Goal: Complete application form

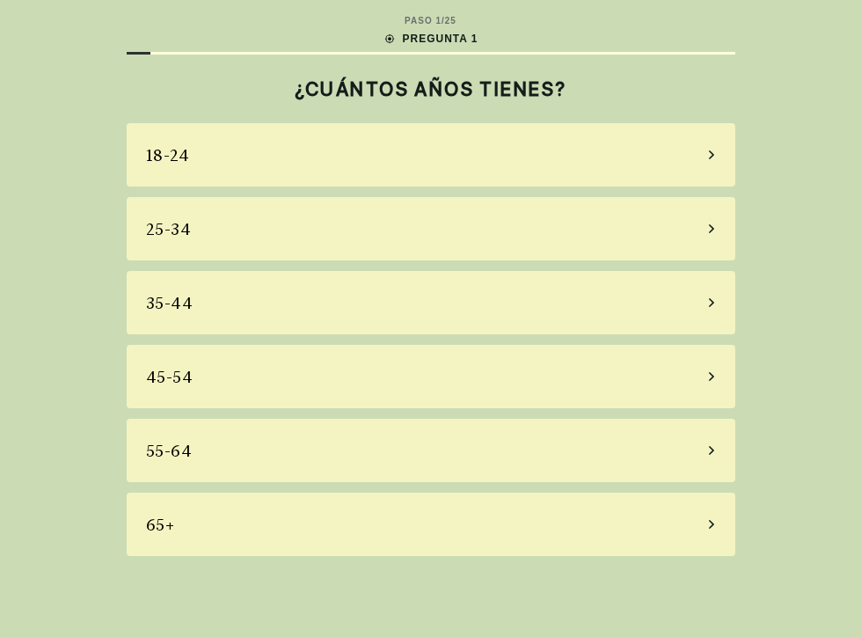
click at [259, 313] on div "35-44" at bounding box center [431, 302] width 609 height 63
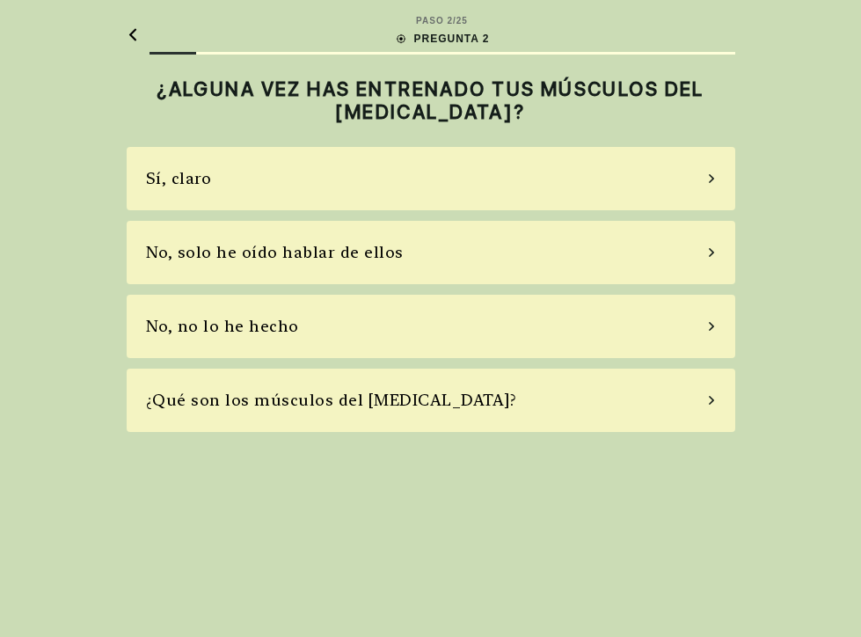
click at [303, 261] on div "No, solo he oído hablar de ellos" at bounding box center [275, 252] width 258 height 24
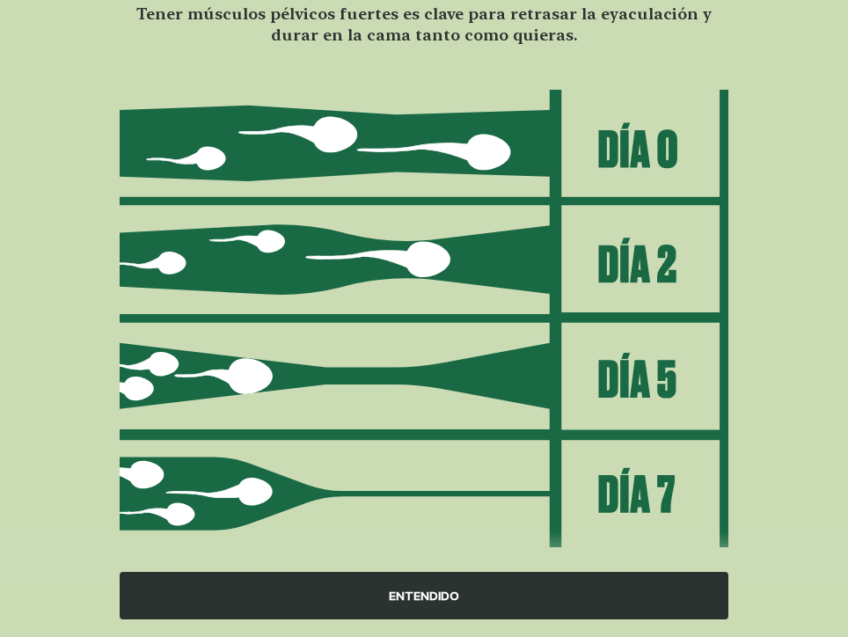
scroll to position [184, 0]
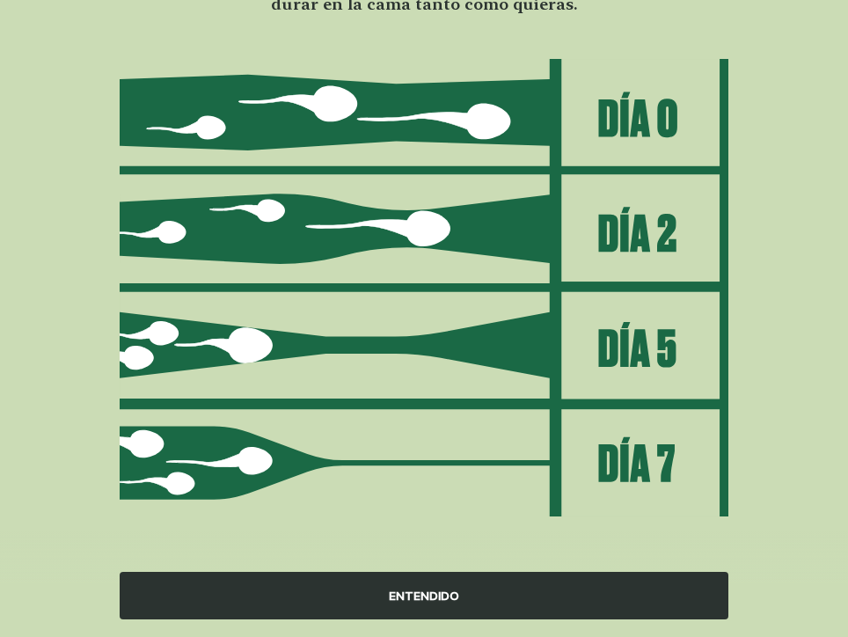
click at [464, 599] on div "ENTENDIDO" at bounding box center [424, 595] width 609 height 47
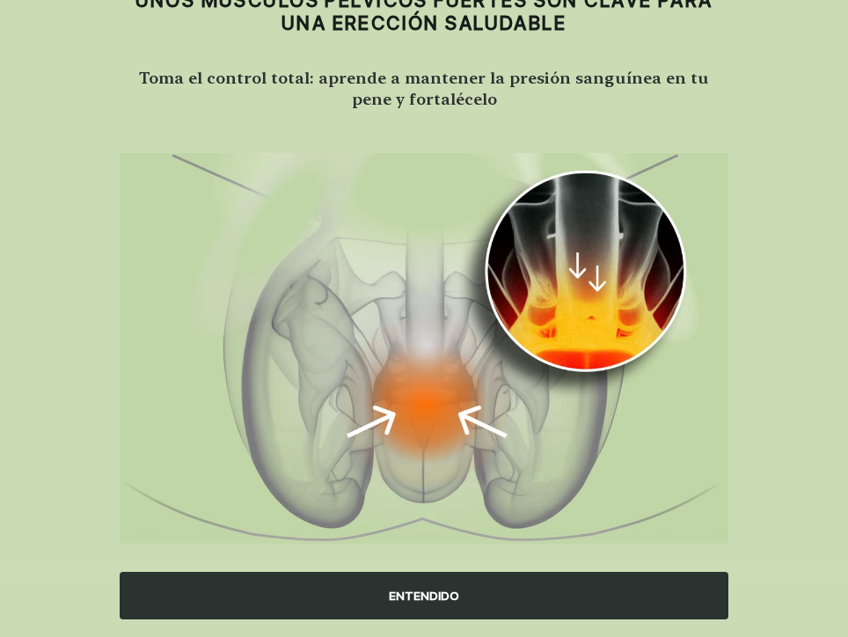
scroll to position [116, 0]
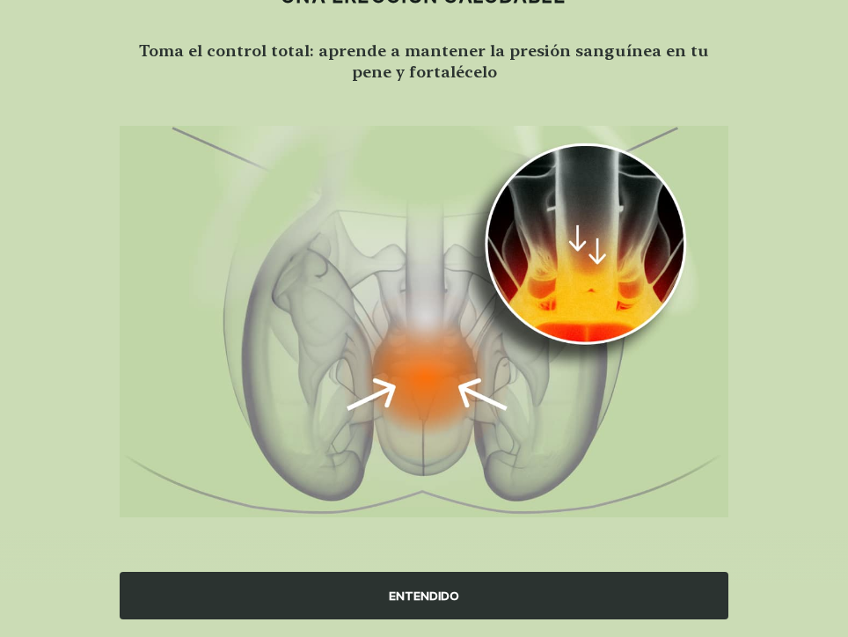
click at [484, 608] on div "ENTENDIDO" at bounding box center [424, 595] width 609 height 47
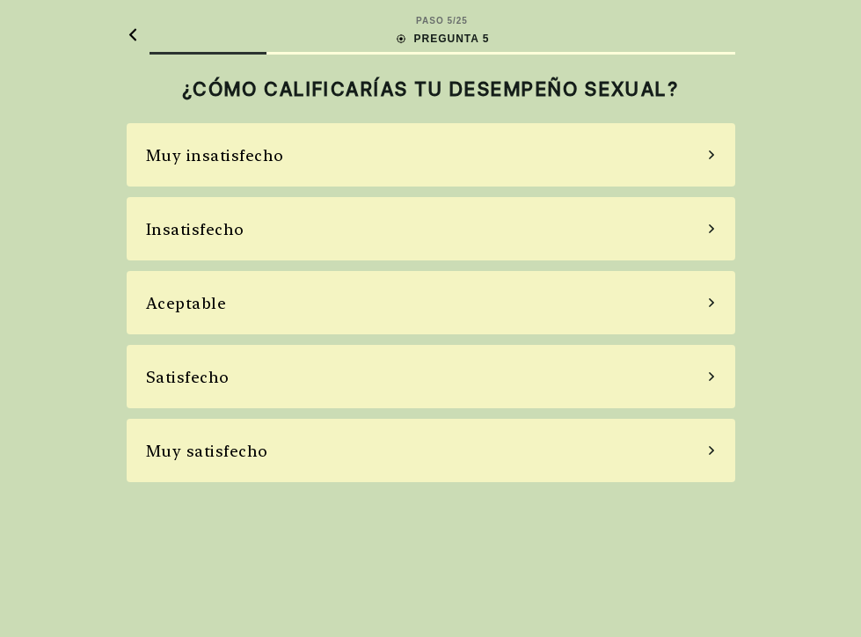
click at [452, 307] on div "Aceptable" at bounding box center [431, 302] width 609 height 63
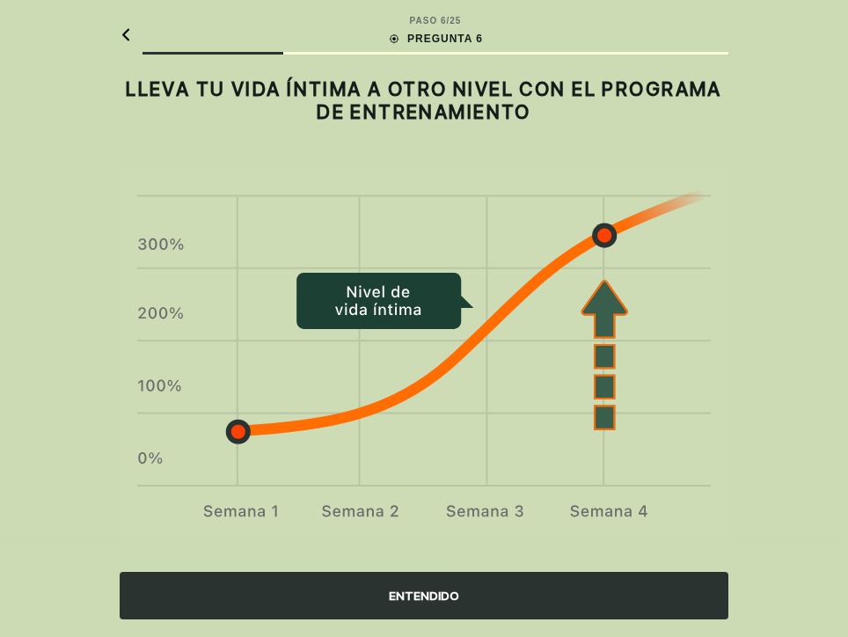
click at [367, 600] on div "ENTENDIDO" at bounding box center [424, 595] width 609 height 47
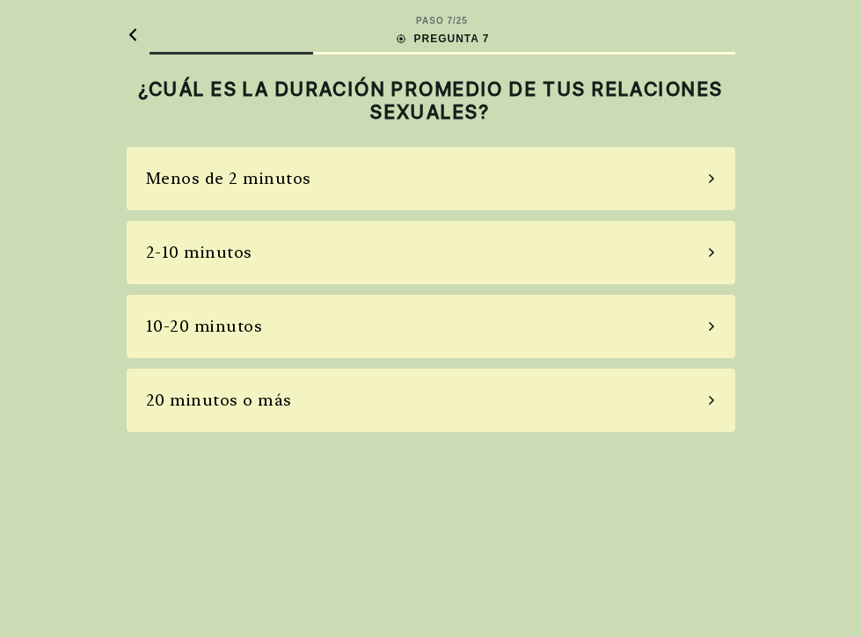
click at [224, 248] on div "2-10 minutos" at bounding box center [199, 252] width 106 height 24
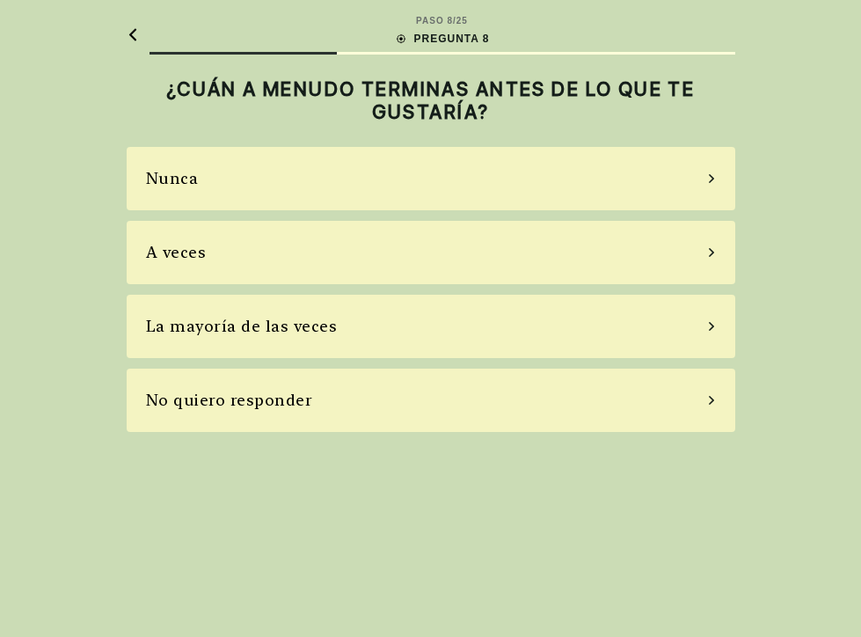
click at [224, 248] on div "A veces" at bounding box center [431, 252] width 609 height 63
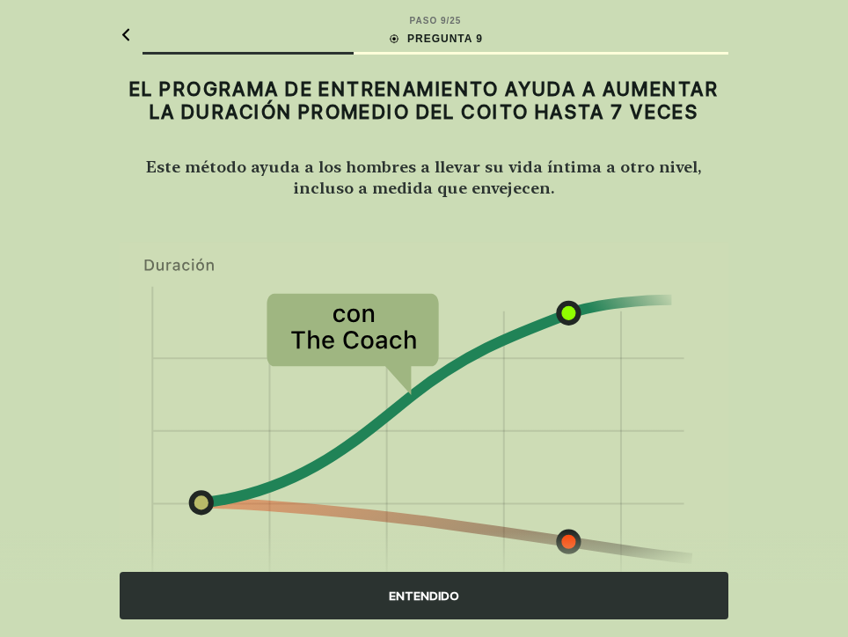
click at [416, 593] on div "ENTENDIDO" at bounding box center [424, 595] width 609 height 47
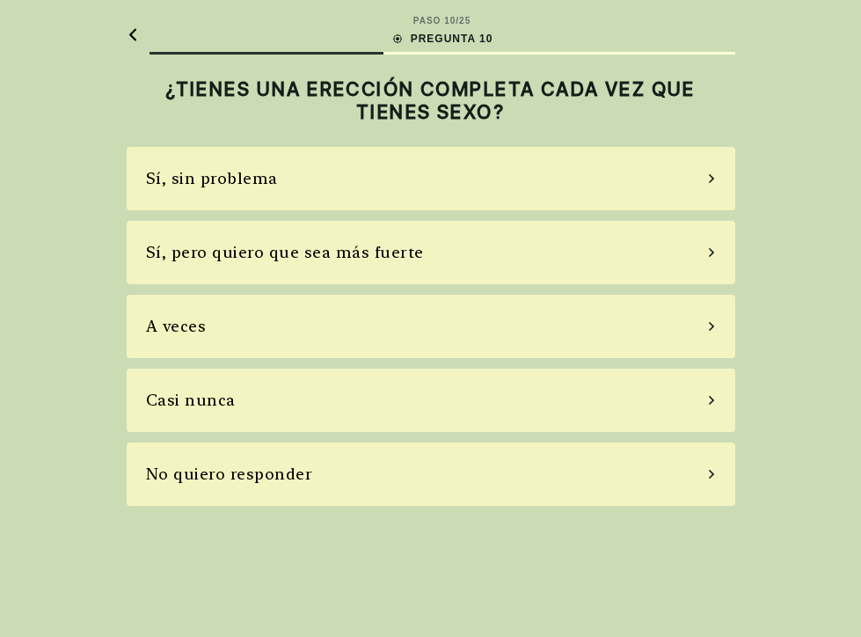
click at [347, 266] on div "Sí, pero quiero que sea más fuerte" at bounding box center [431, 252] width 609 height 63
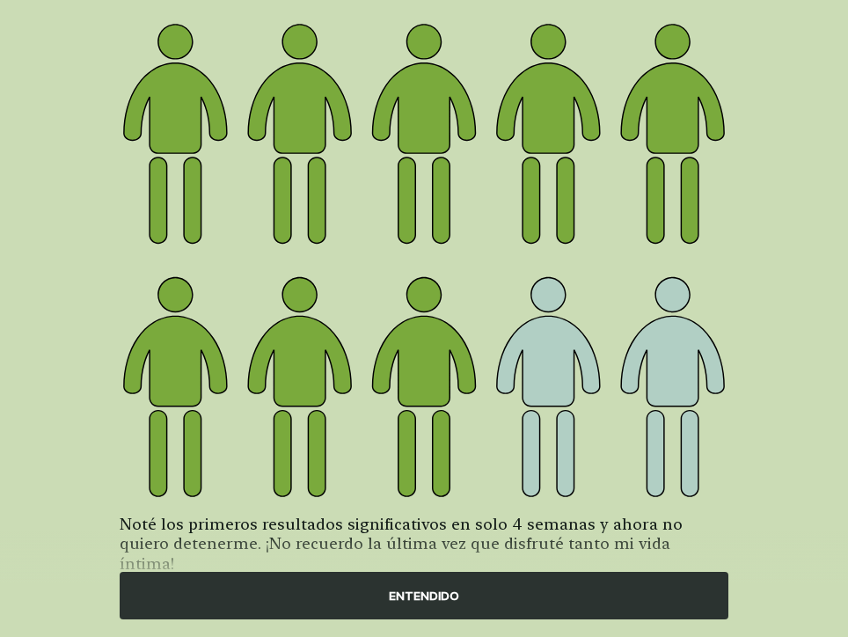
scroll to position [218, 0]
